Goal: Download file/media

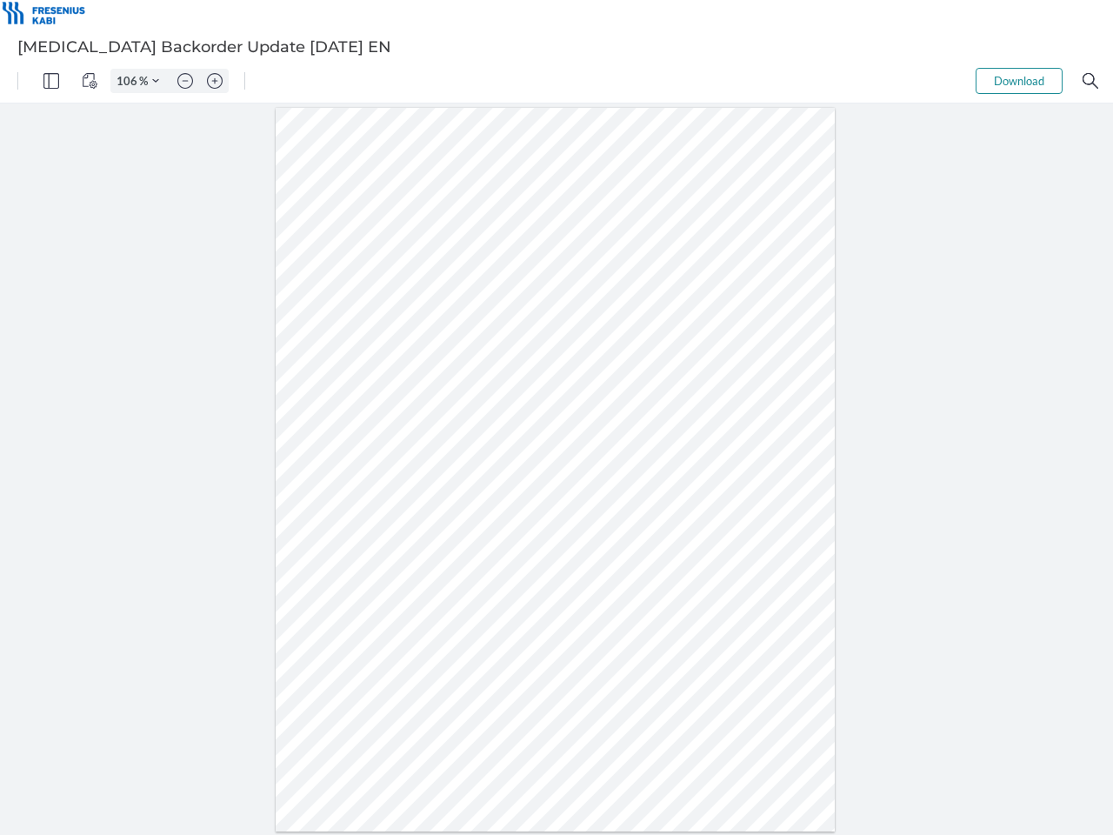
click at [51, 81] on img "Panel" at bounding box center [51, 81] width 16 height 16
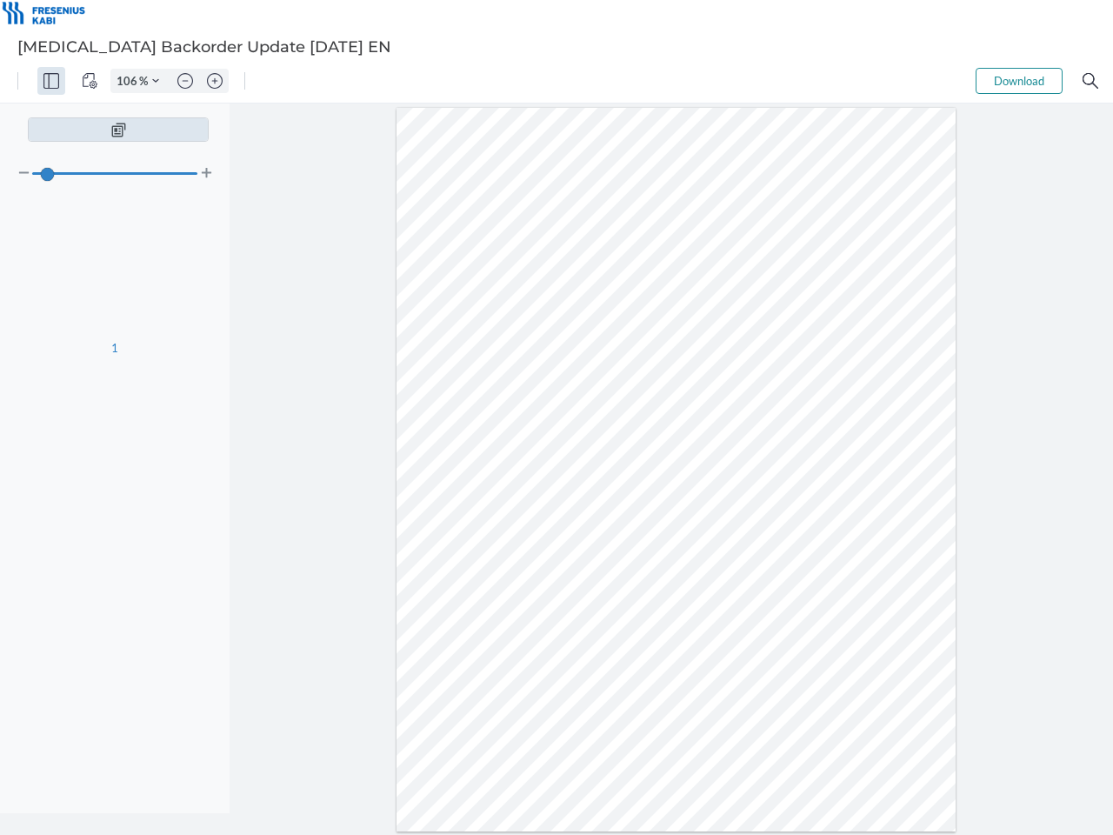
click at [90, 81] on img "View Controls" at bounding box center [90, 81] width 16 height 16
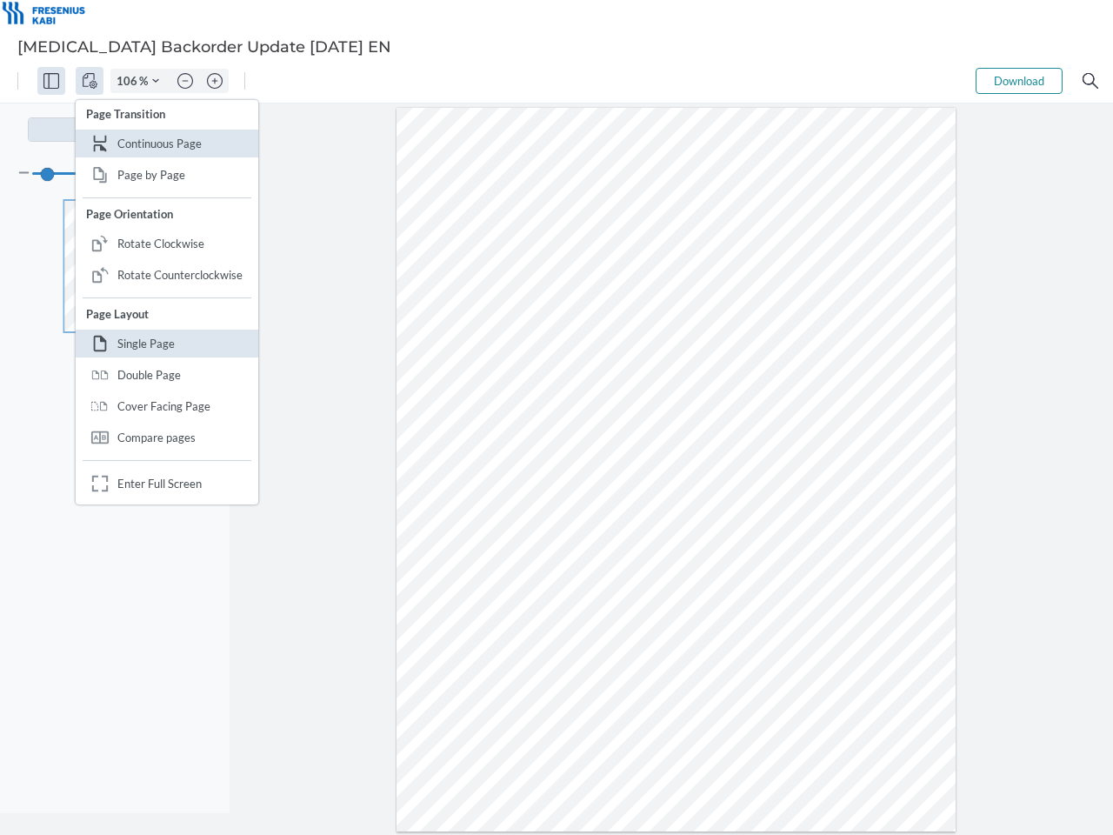
click at [130, 81] on input "106" at bounding box center [125, 81] width 28 height 16
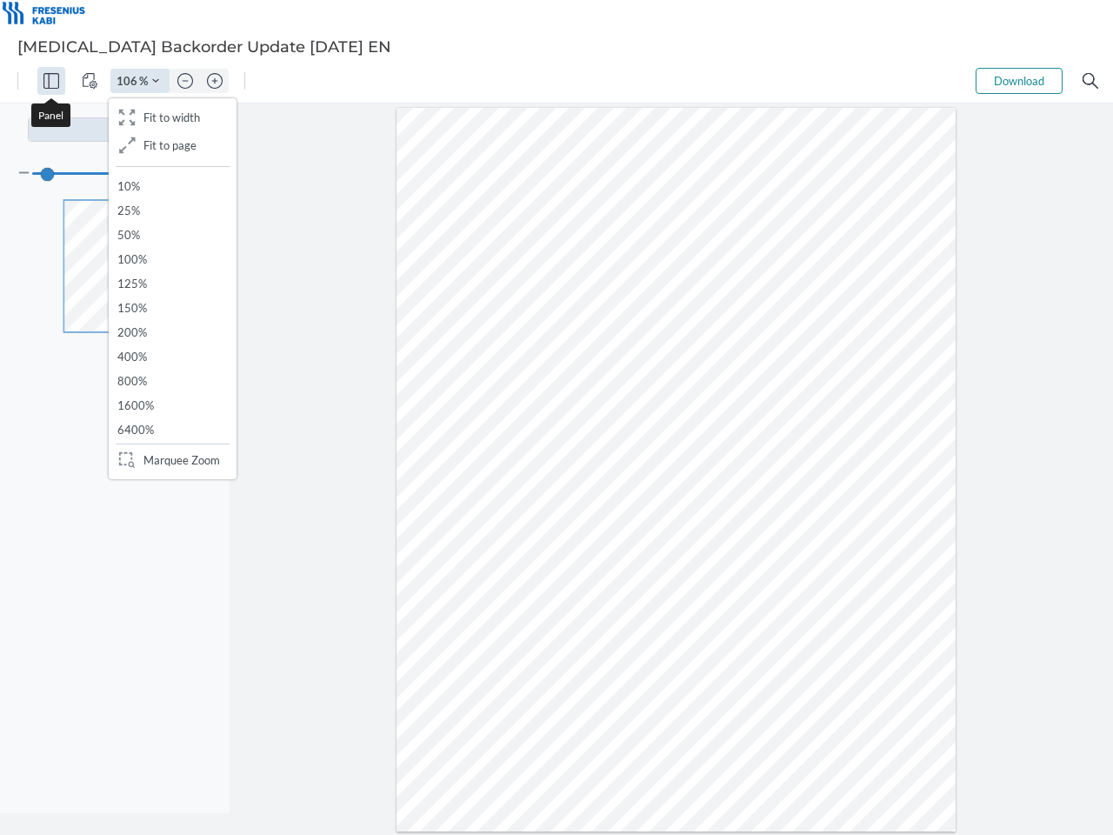
click at [156, 81] on img "Zoom Controls" at bounding box center [155, 80] width 7 height 7
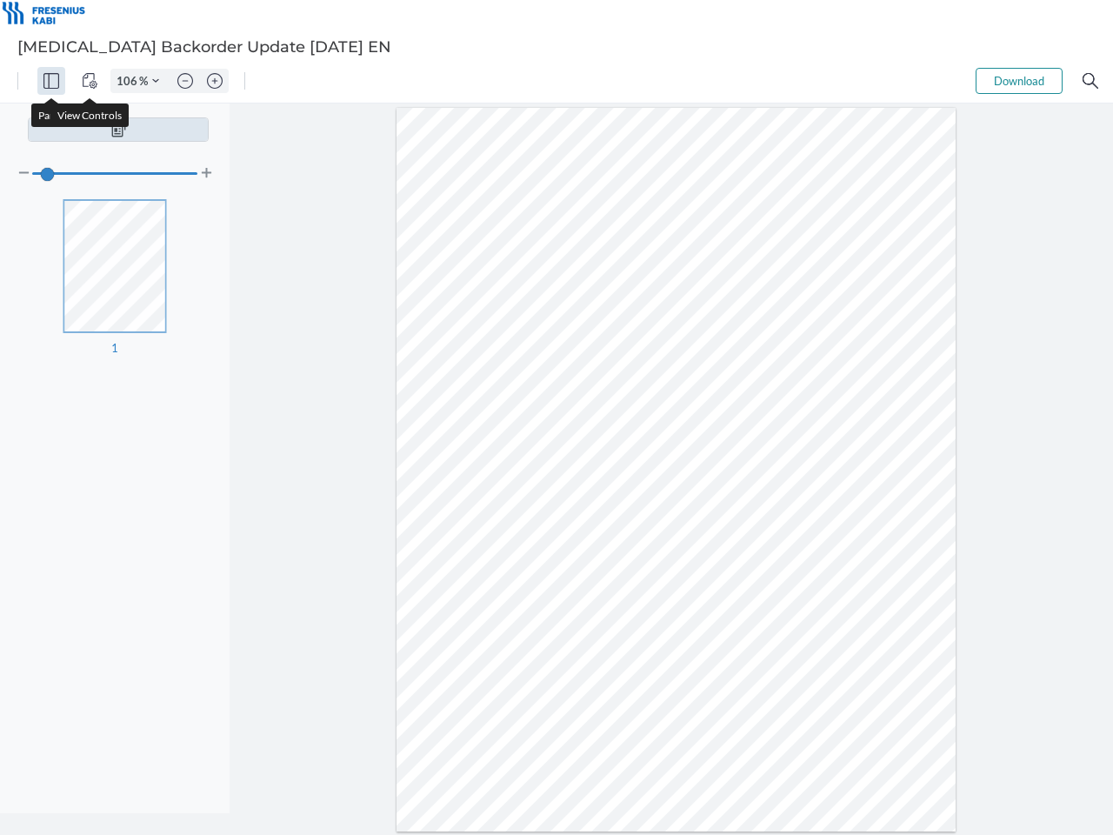
click at [185, 81] on img "Zoom out" at bounding box center [185, 81] width 16 height 16
click at [215, 81] on img "Zoom in" at bounding box center [215, 81] width 16 height 16
type input "106"
click at [1019, 81] on button "Download" at bounding box center [1018, 81] width 87 height 26
click at [1090, 81] on img "Search" at bounding box center [1090, 81] width 16 height 16
